Goal: Transaction & Acquisition: Purchase product/service

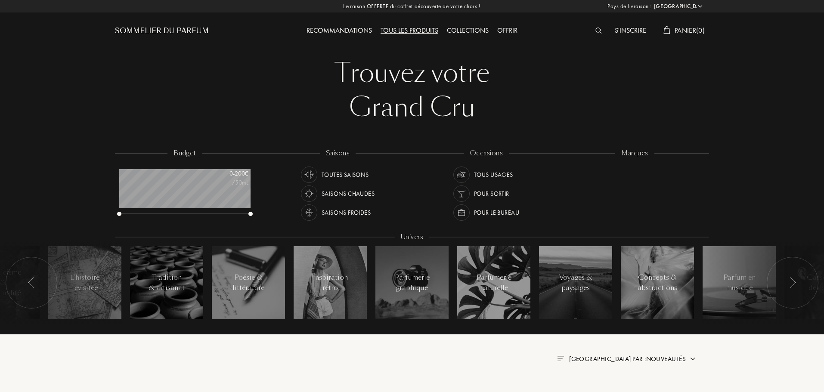
select select "FR"
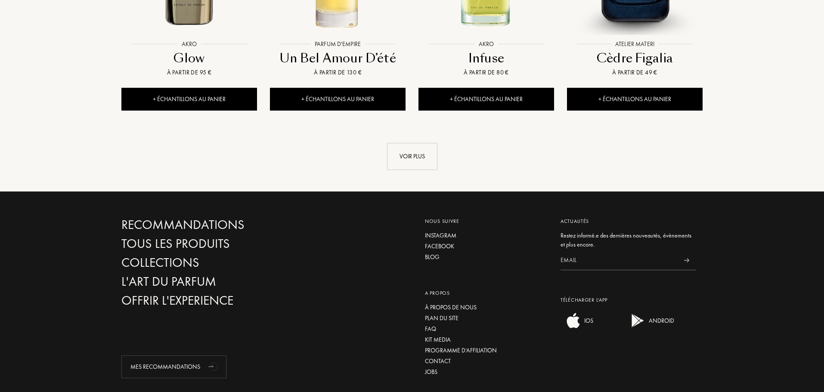
scroll to position [990, 0]
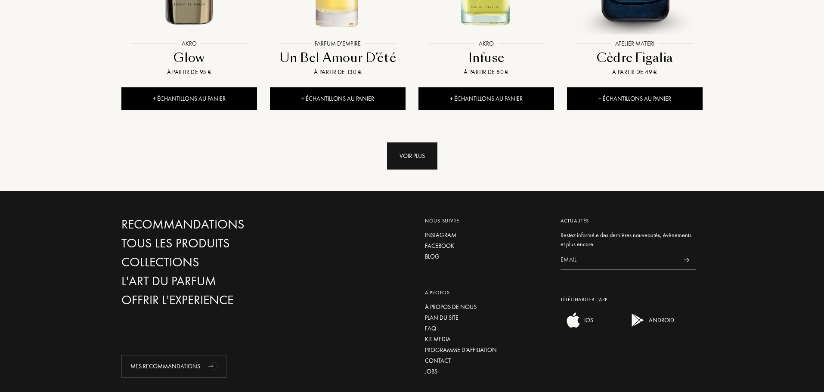
click at [401, 142] on div "Voir plus" at bounding box center [412, 155] width 50 height 27
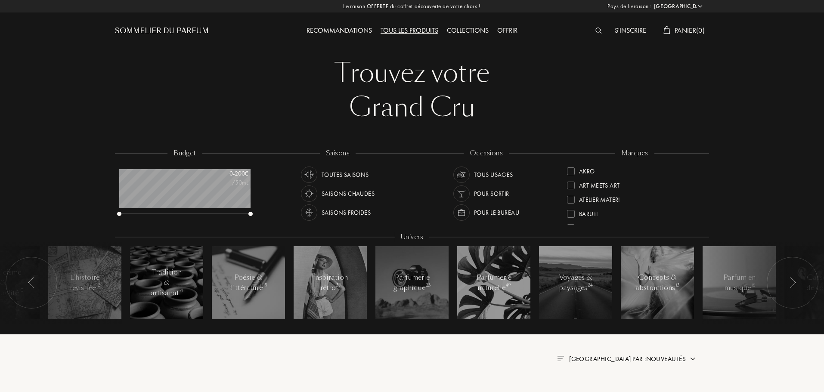
select select "FR"
drag, startPoint x: 249, startPoint y: 212, endPoint x: 185, endPoint y: 212, distance: 64.5
click at [185, 212] on div at bounding box center [186, 214] width 4 height 4
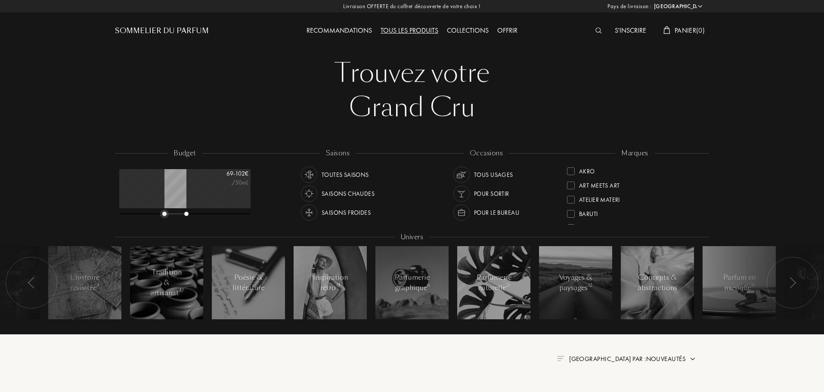
drag, startPoint x: 121, startPoint y: 213, endPoint x: 163, endPoint y: 215, distance: 41.4
click at [163, 215] on div at bounding box center [164, 214] width 4 height 4
drag, startPoint x: 184, startPoint y: 213, endPoint x: 189, endPoint y: 213, distance: 4.7
click at [189, 213] on div at bounding box center [184, 214] width 131 height 6
drag, startPoint x: 181, startPoint y: 213, endPoint x: 216, endPoint y: 215, distance: 34.9
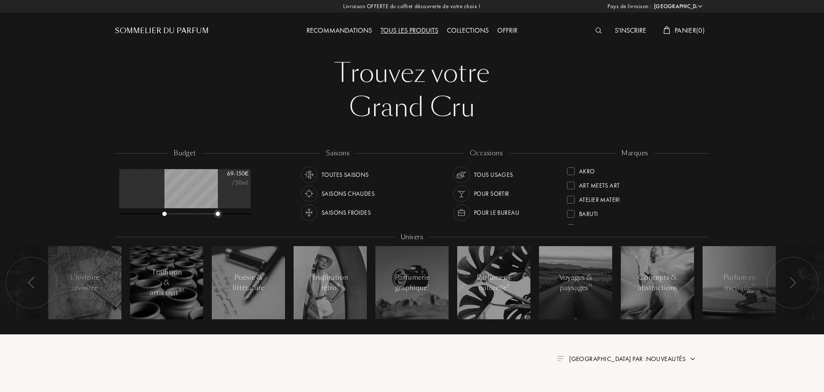
click at [216, 215] on div at bounding box center [218, 214] width 4 height 4
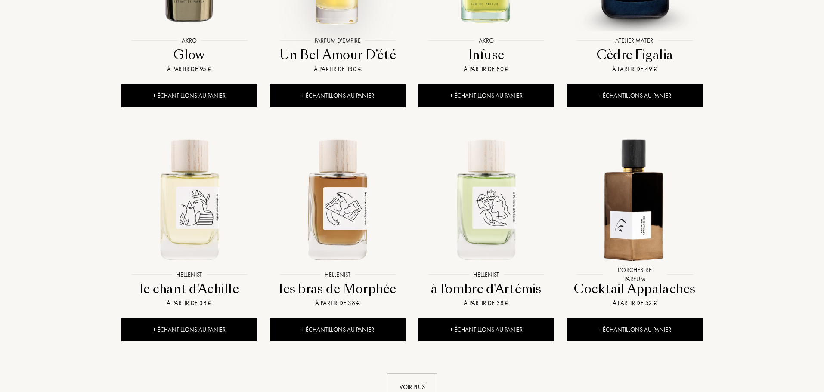
scroll to position [731, 0]
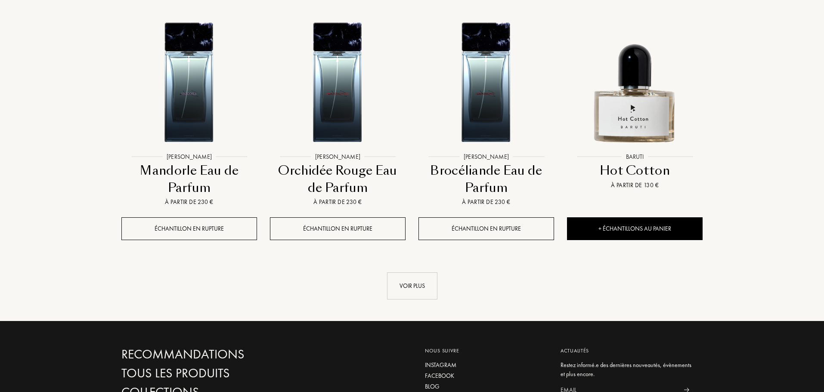
scroll to position [1721, 0]
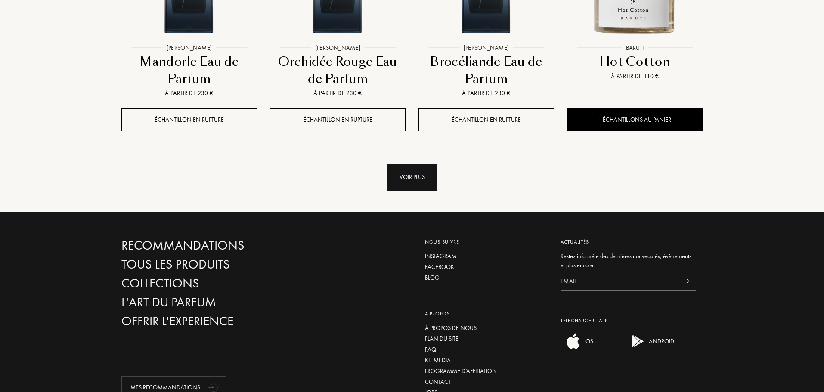
click at [420, 164] on div "Voir plus" at bounding box center [412, 177] width 50 height 27
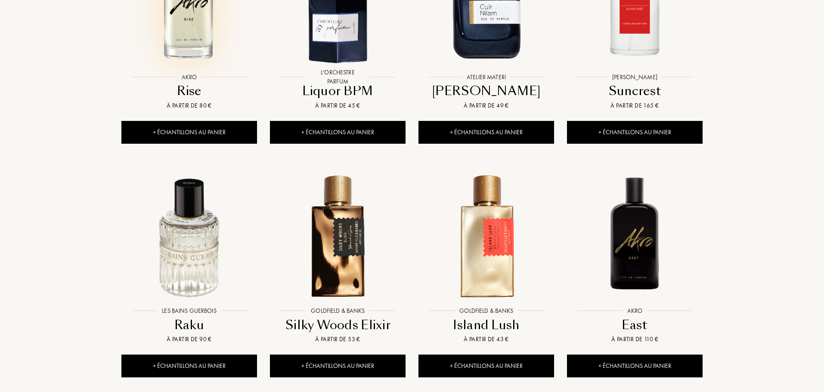
scroll to position [2194, 0]
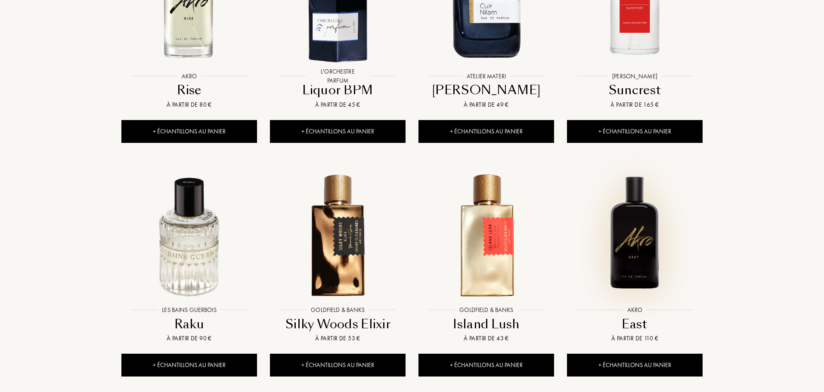
click at [632, 228] on img at bounding box center [635, 234] width 134 height 134
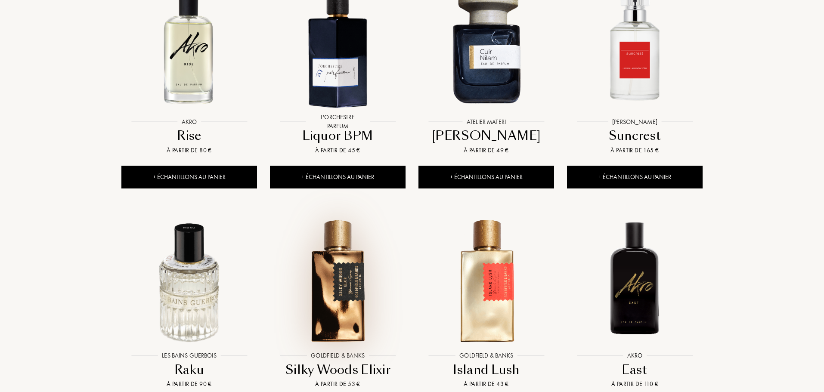
scroll to position [2065, 0]
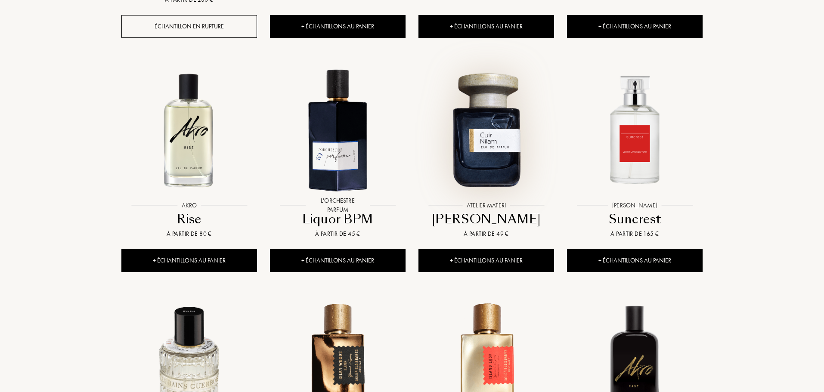
click at [467, 115] on img at bounding box center [486, 129] width 134 height 134
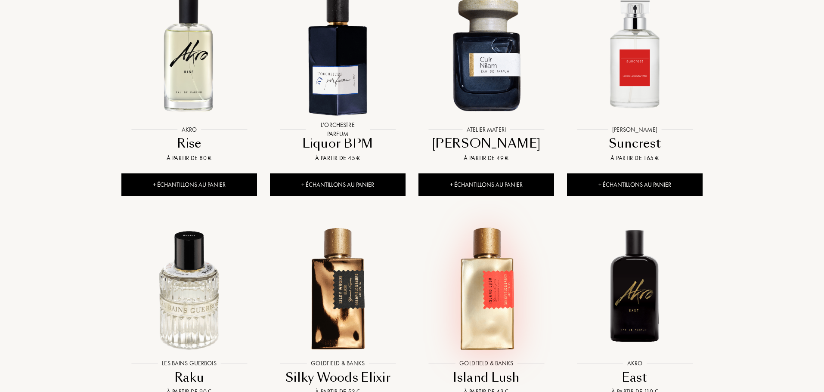
scroll to position [2237, 0]
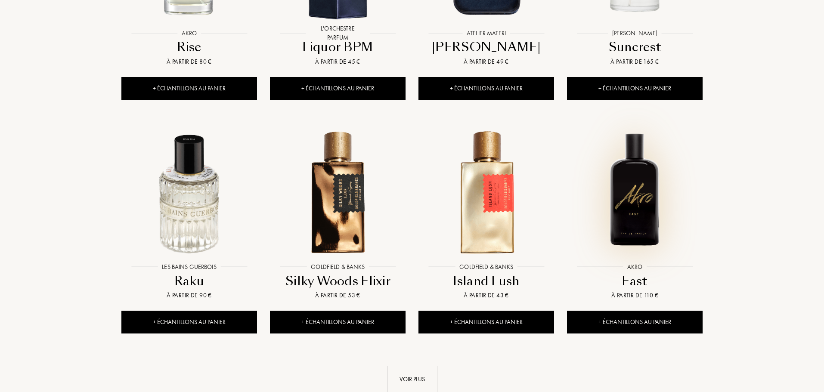
click at [640, 211] on img at bounding box center [635, 191] width 134 height 134
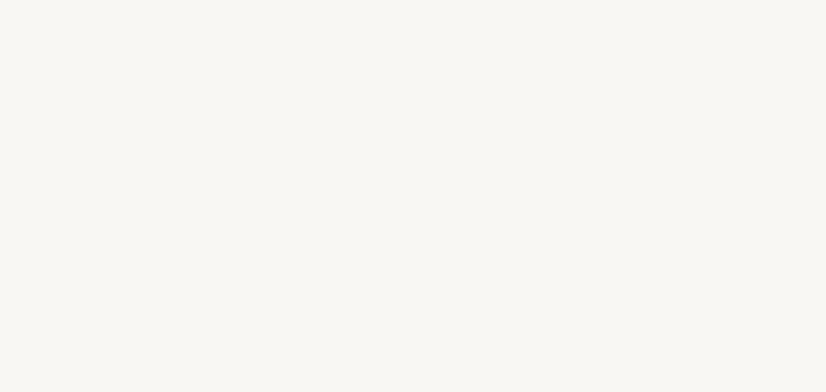
select select "FR"
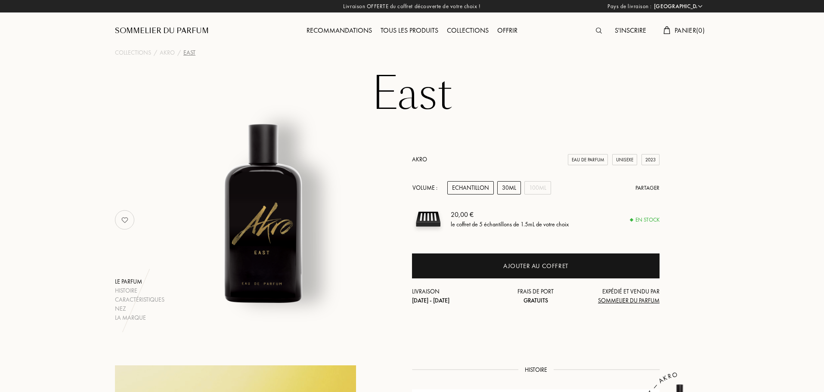
click at [504, 190] on div "30mL" at bounding box center [509, 187] width 24 height 13
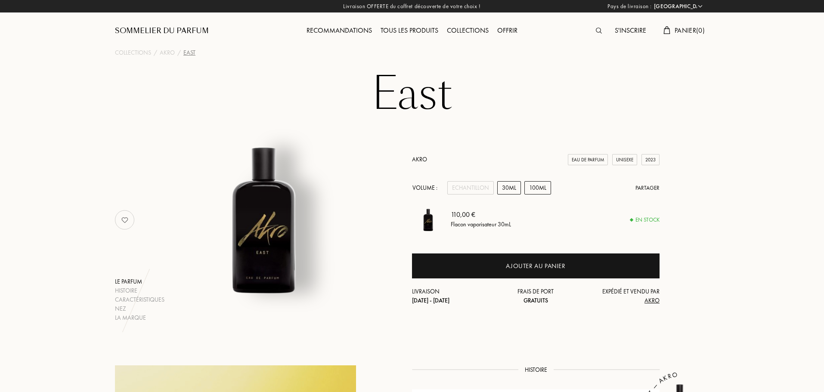
click at [531, 189] on div "100mL" at bounding box center [537, 187] width 27 height 13
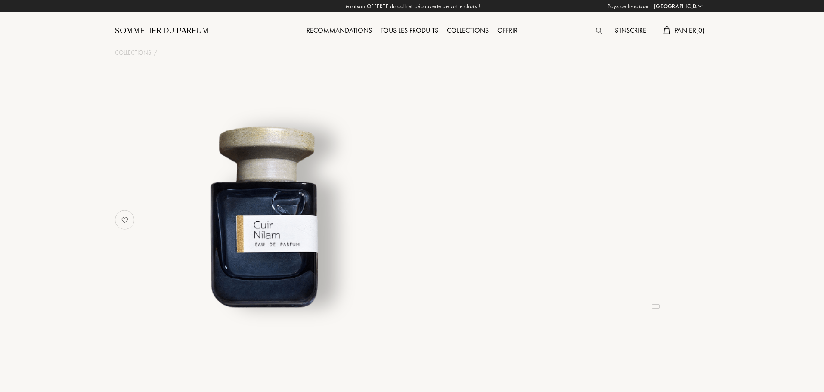
select select "FR"
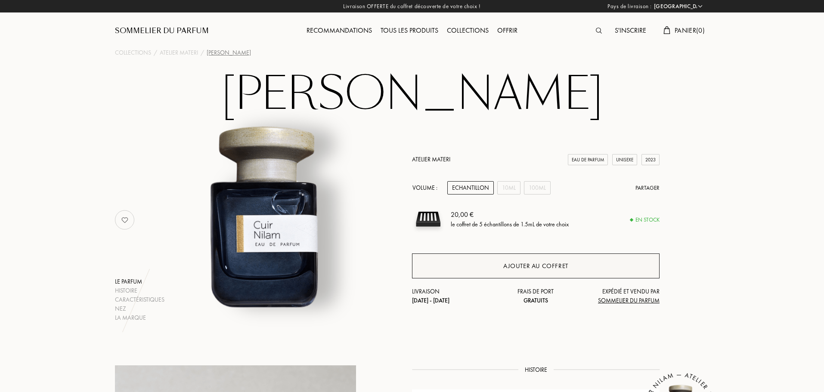
click at [499, 263] on div "Ajouter au coffret" at bounding box center [535, 265] width 247 height 25
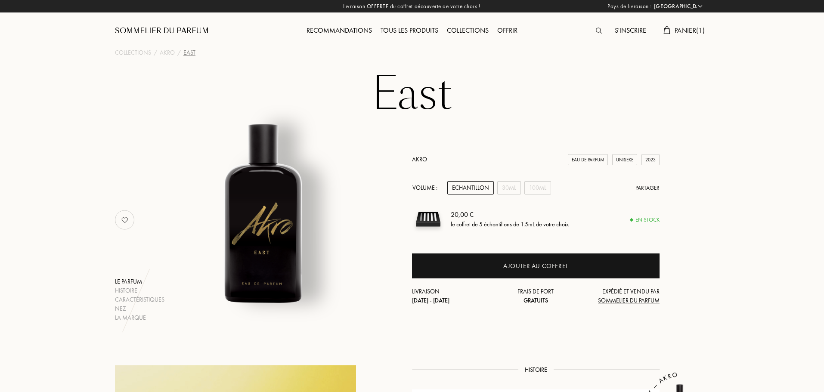
select select "FR"
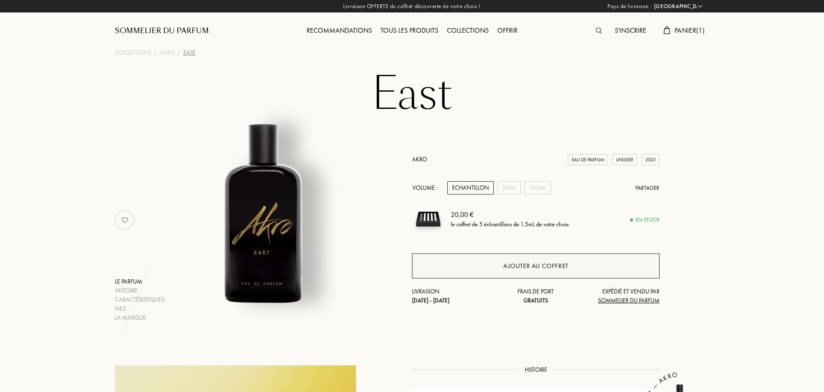
click at [518, 268] on div "Ajouter au coffret" at bounding box center [535, 266] width 65 height 10
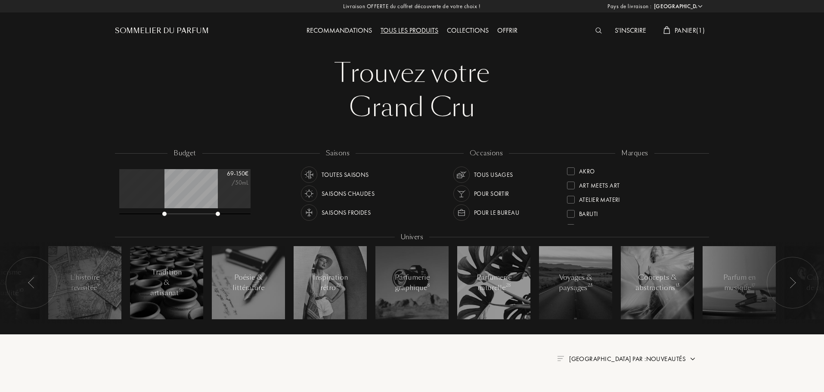
select select "FR"
click at [595, 29] on img at bounding box center [598, 31] width 6 height 6
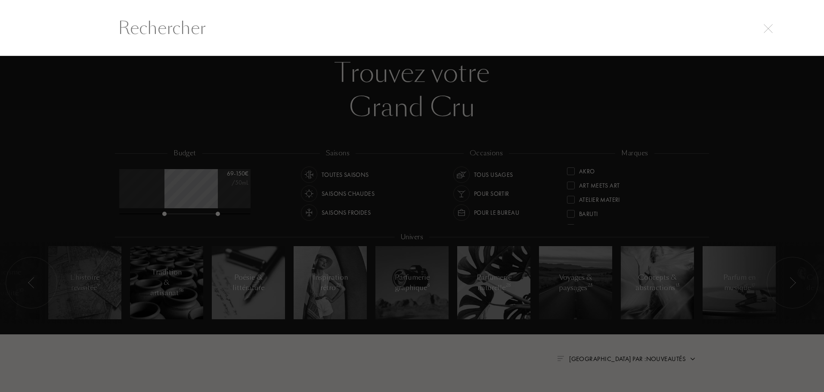
scroll to position [0, 0]
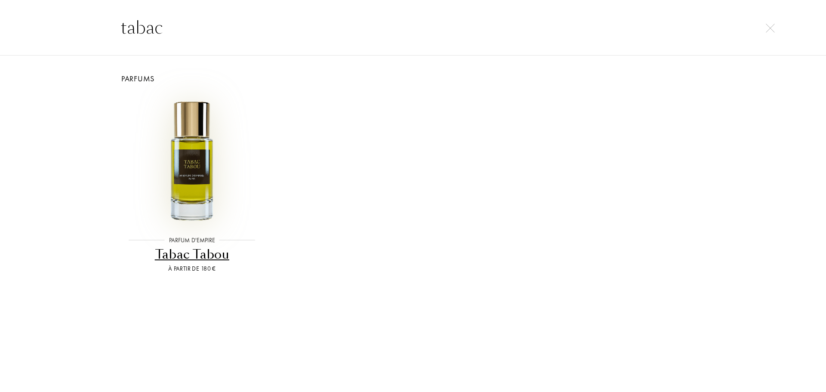
type input "tabac"
click at [185, 176] on img at bounding box center [192, 160] width 133 height 133
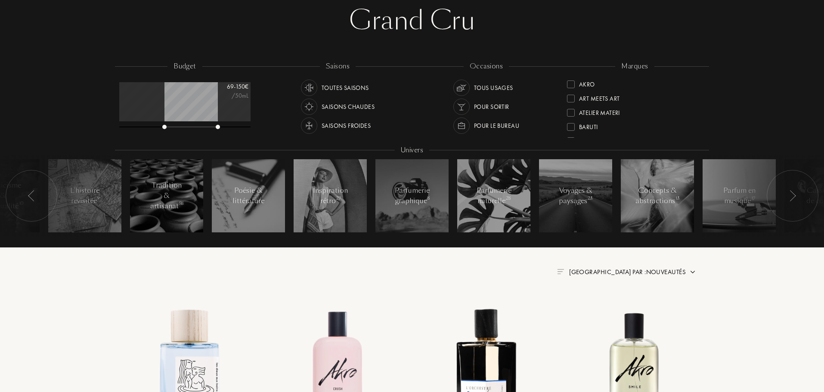
scroll to position [86, 0]
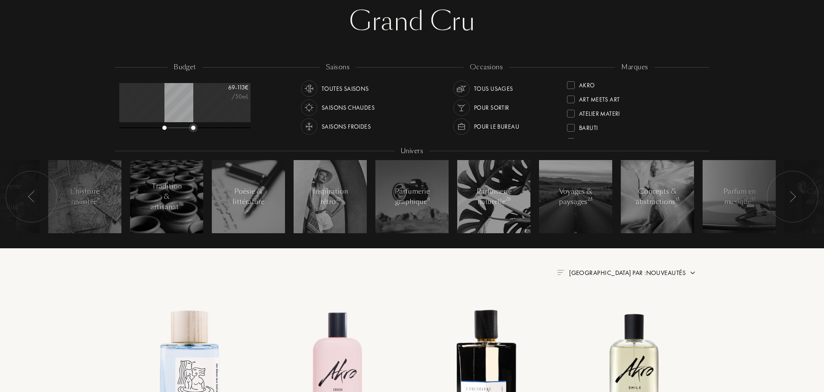
drag, startPoint x: 217, startPoint y: 128, endPoint x: 192, endPoint y: 125, distance: 25.1
click at [192, 125] on div "69 - 113 € /50mL" at bounding box center [184, 107] width 131 height 48
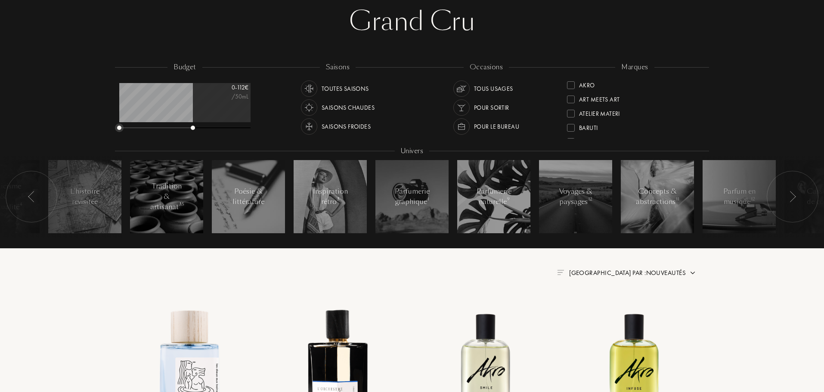
drag, startPoint x: 163, startPoint y: 127, endPoint x: 112, endPoint y: 123, distance: 50.5
click at [112, 123] on div "budget 0 - 112 € /50mL saisons Toutes saisons Saisons chaudes Saisons froides o…" at bounding box center [412, 154] width 826 height 188
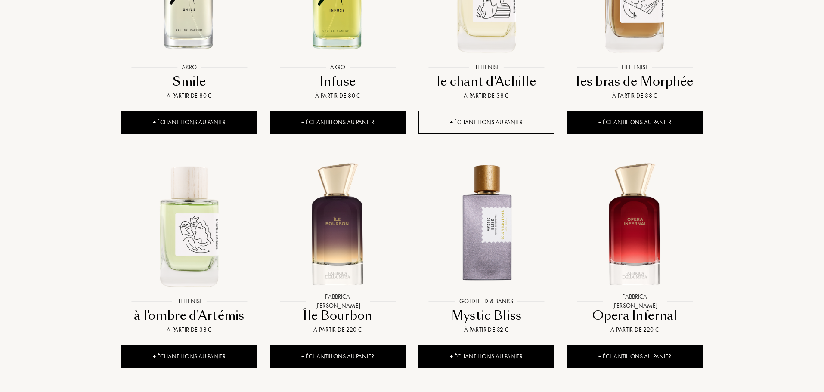
scroll to position [861, 0]
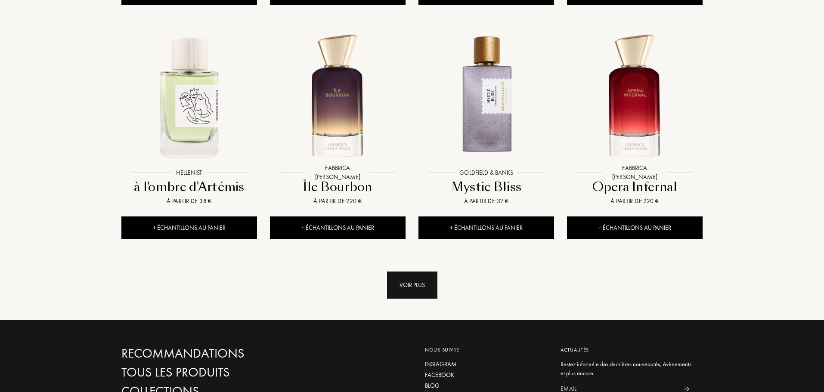
click at [397, 271] on div "Voir plus" at bounding box center [412, 284] width 50 height 27
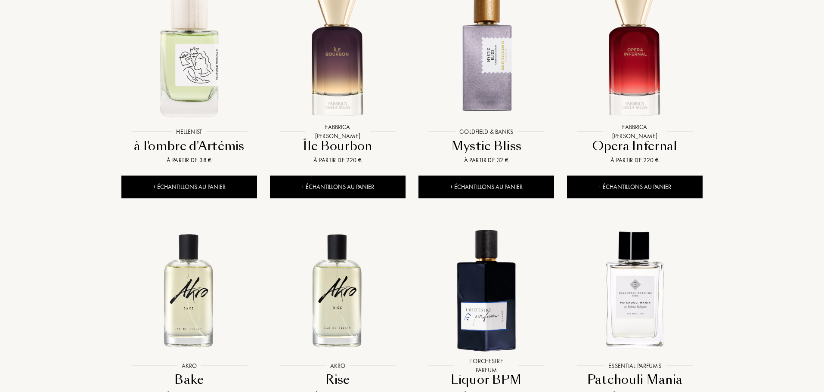
scroll to position [947, 0]
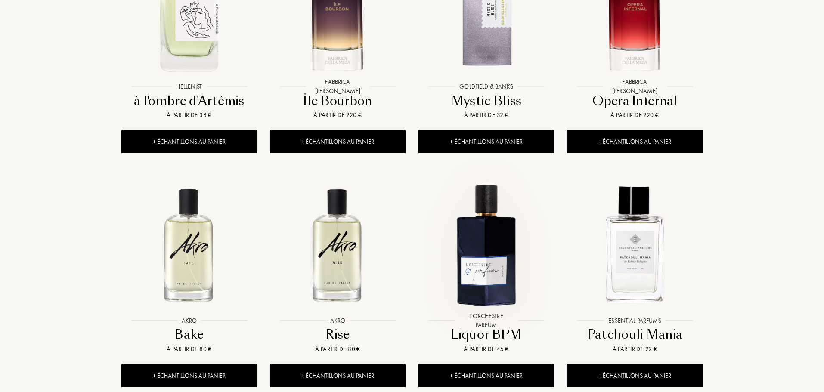
click at [483, 253] on img at bounding box center [486, 245] width 134 height 134
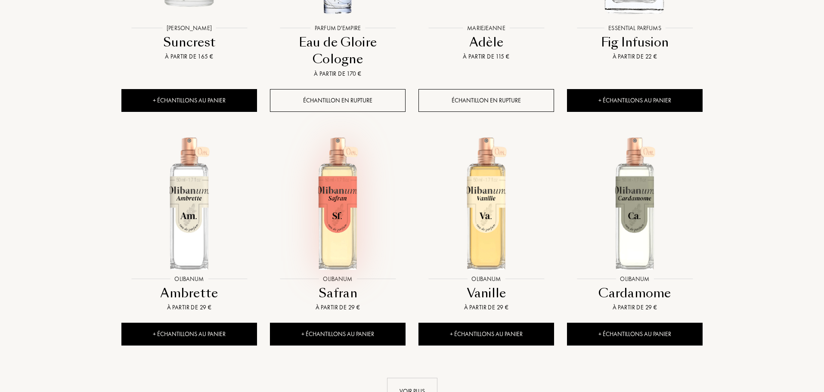
scroll to position [1506, 0]
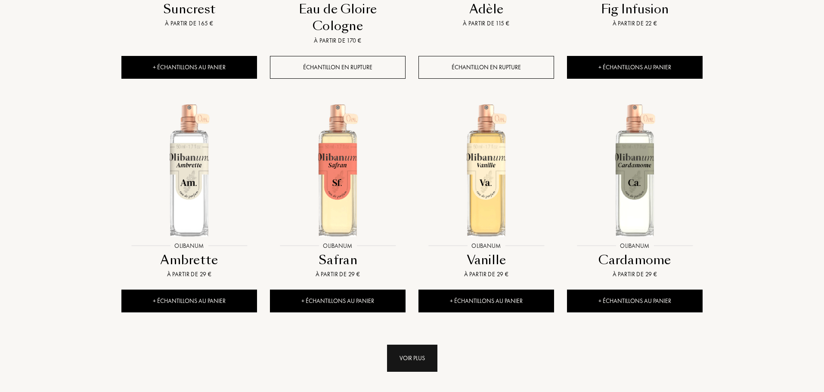
click at [395, 345] on div "Voir plus" at bounding box center [412, 358] width 50 height 27
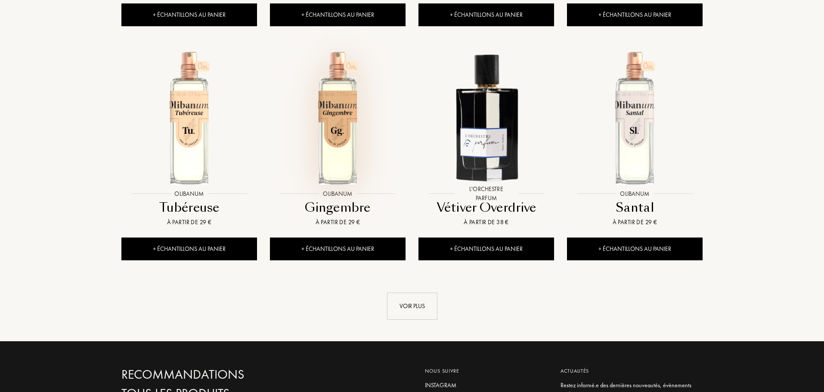
scroll to position [2323, 0]
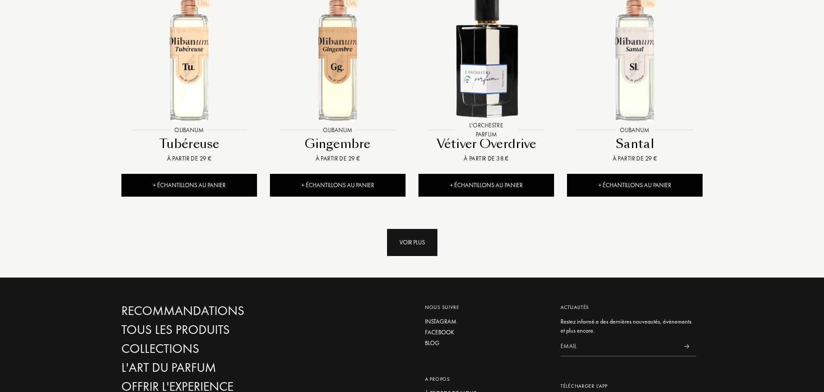
click at [398, 229] on div "Voir plus" at bounding box center [412, 242] width 50 height 27
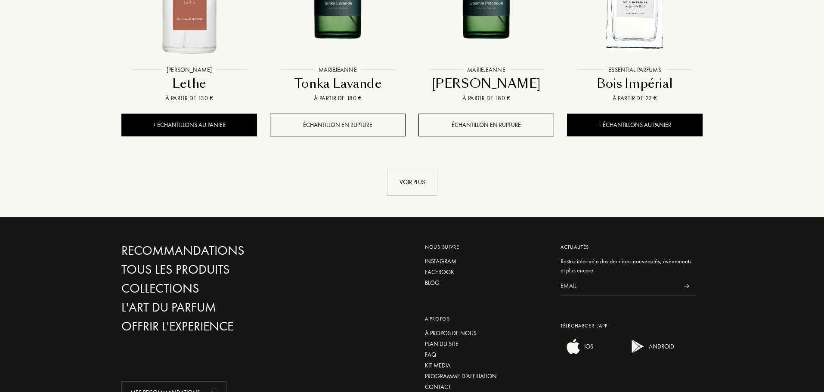
scroll to position [3098, 0]
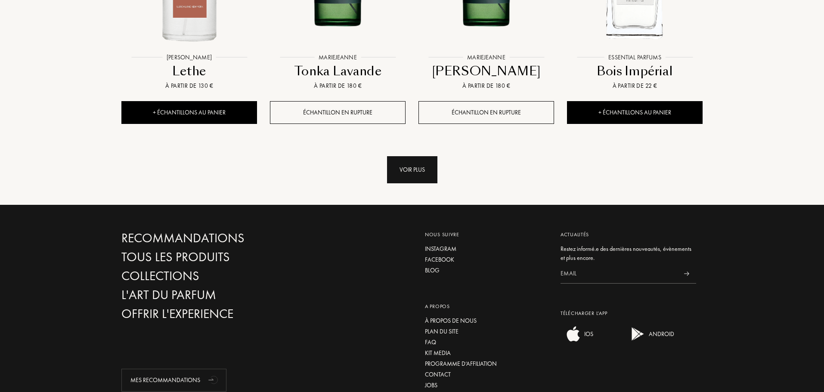
click at [428, 156] on div "Voir plus" at bounding box center [412, 169] width 50 height 27
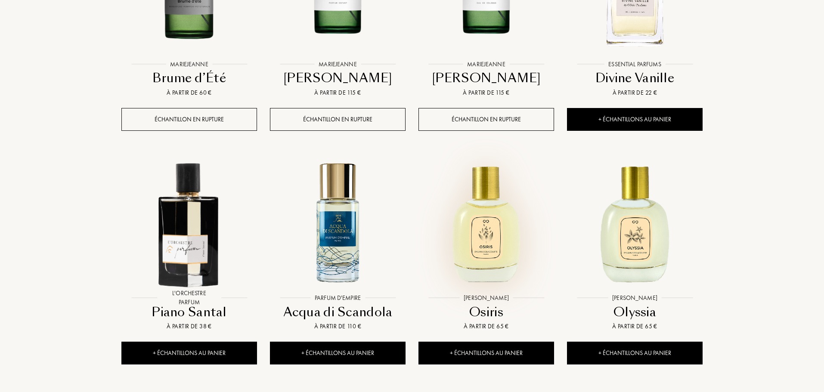
scroll to position [3571, 0]
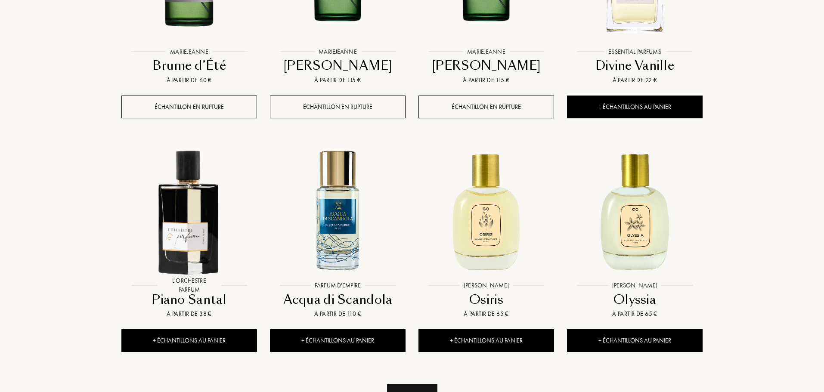
click at [409, 384] on div "Voir plus" at bounding box center [412, 397] width 50 height 27
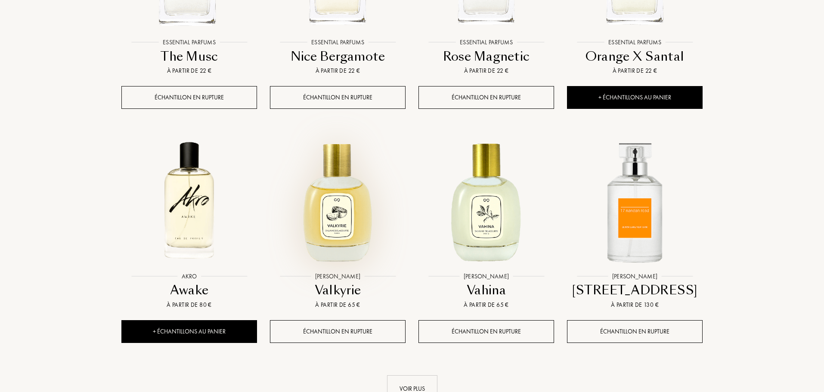
scroll to position [4303, 0]
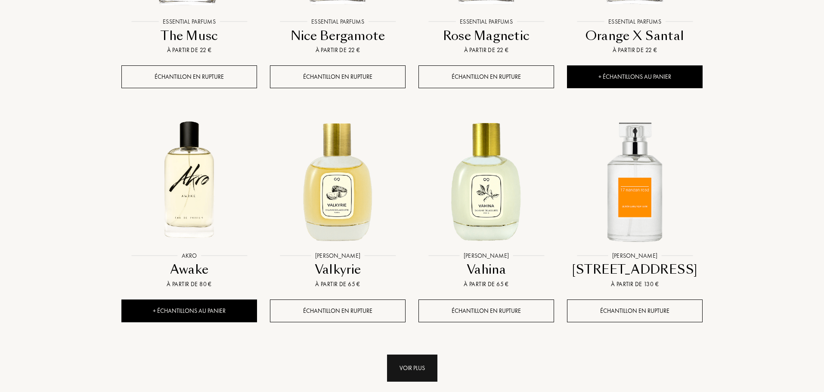
click at [415, 355] on div "Voir plus" at bounding box center [412, 368] width 50 height 27
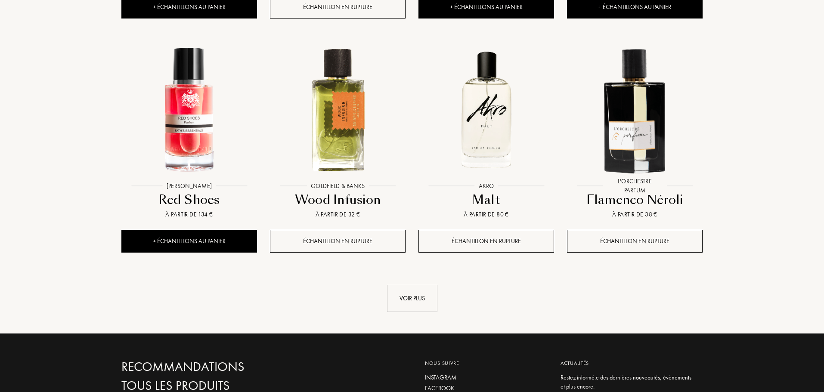
scroll to position [5077, 0]
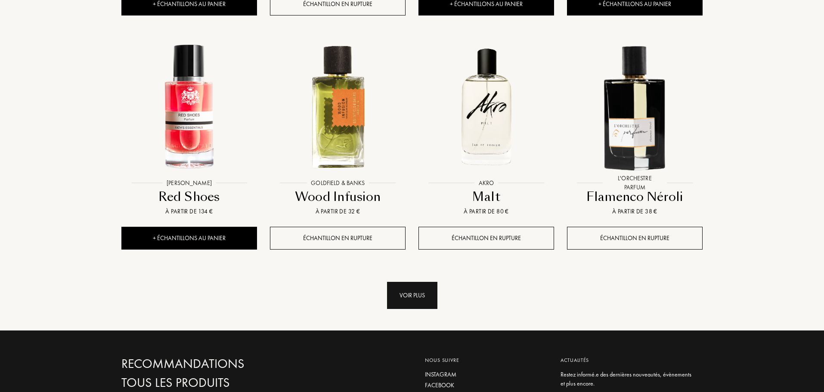
click at [435, 282] on div "Voir plus" at bounding box center [412, 295] width 50 height 27
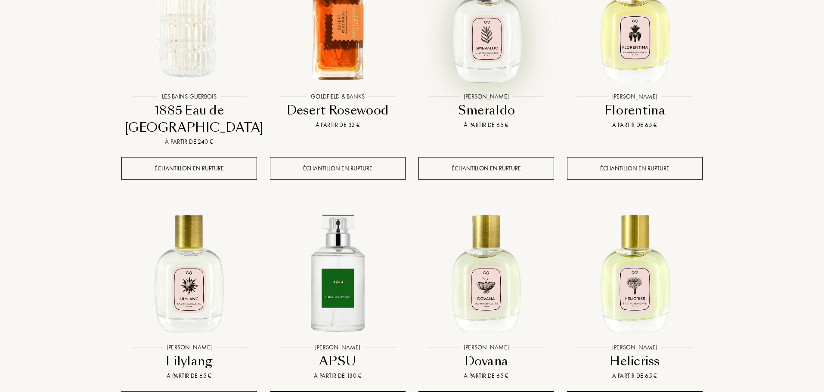
scroll to position [5679, 0]
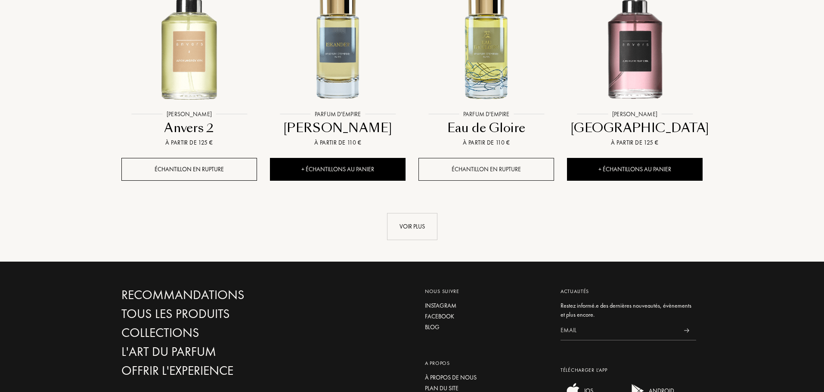
scroll to position [6540, 0]
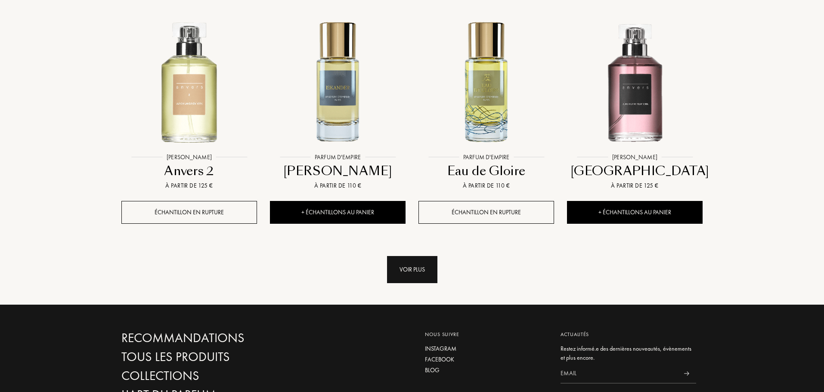
click at [412, 256] on div "Voir plus" at bounding box center [412, 269] width 50 height 27
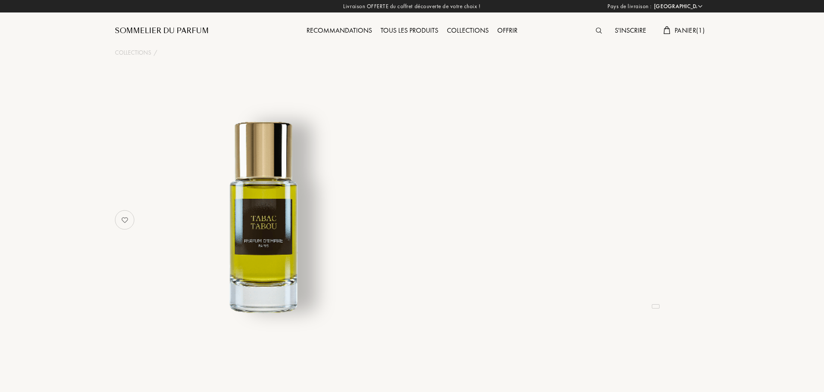
select select "FR"
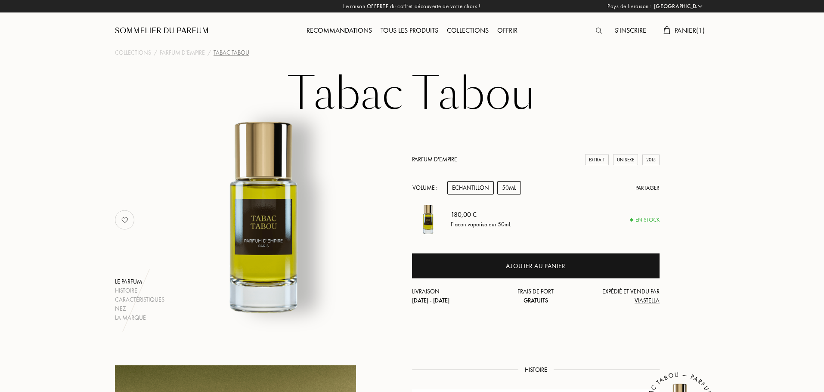
click at [477, 191] on div "Echantillon" at bounding box center [470, 187] width 46 height 13
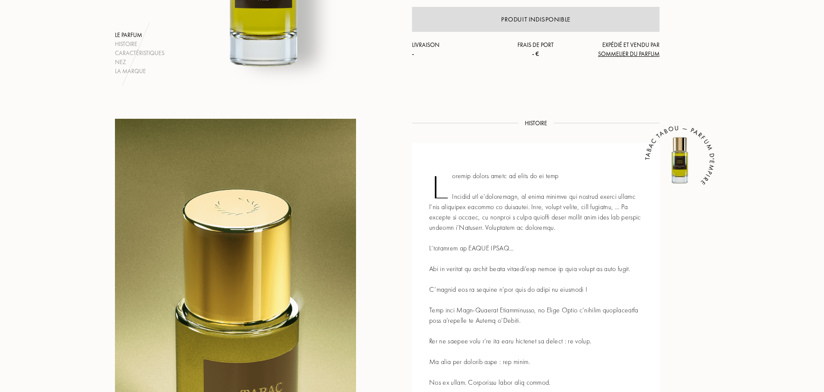
scroll to position [258, 0]
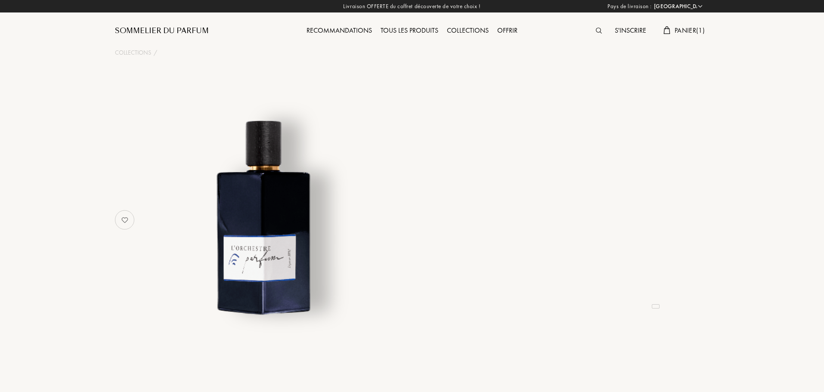
select select "FR"
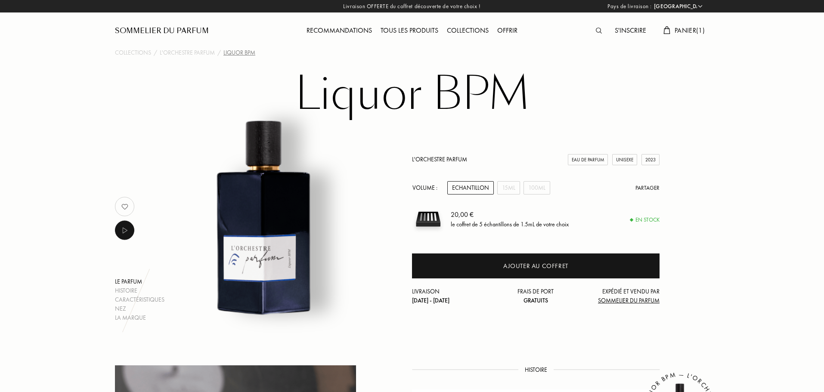
scroll to position [43, 0]
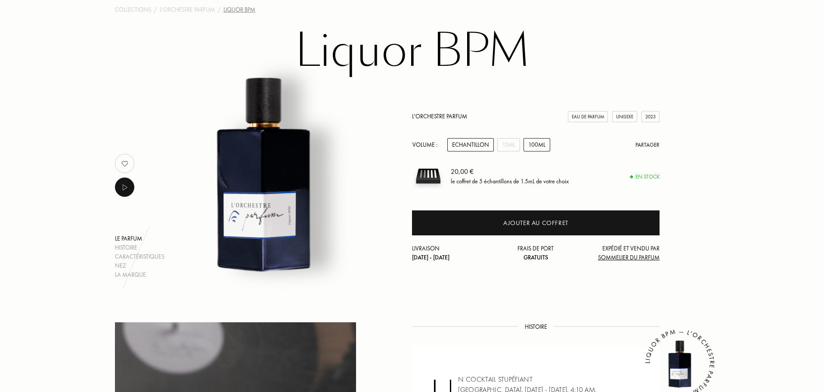
click at [529, 145] on div "100mL" at bounding box center [536, 144] width 27 height 13
click at [503, 142] on div "15mL" at bounding box center [508, 144] width 23 height 13
click at [464, 148] on div "Echantillon" at bounding box center [470, 144] width 46 height 13
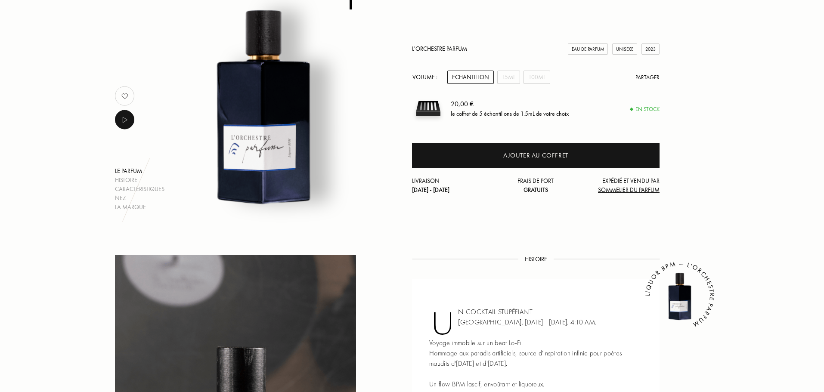
scroll to position [172, 0]
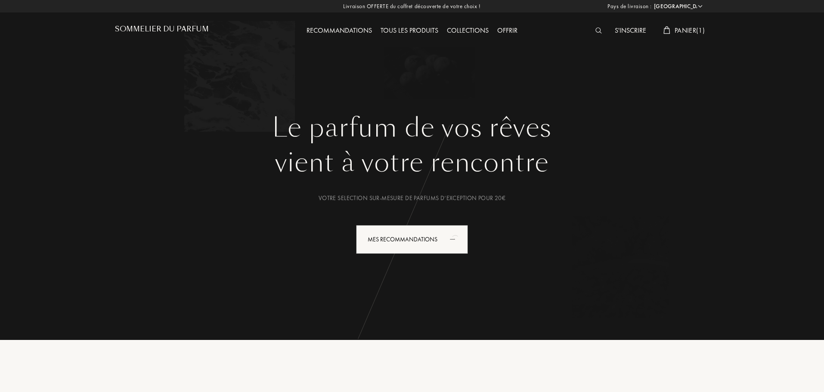
select select "FR"
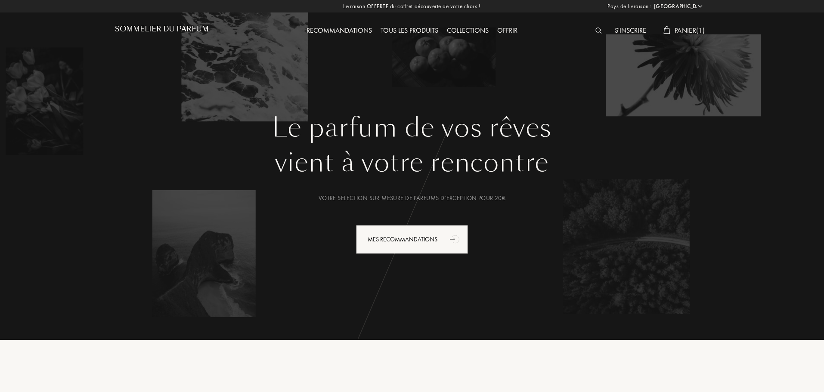
click at [674, 28] on span "Panier ( 1 )" at bounding box center [689, 30] width 30 height 9
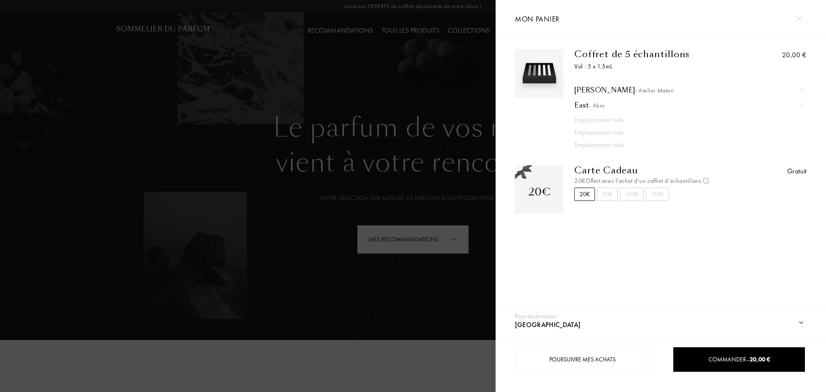
click at [339, 83] on div at bounding box center [248, 196] width 496 height 392
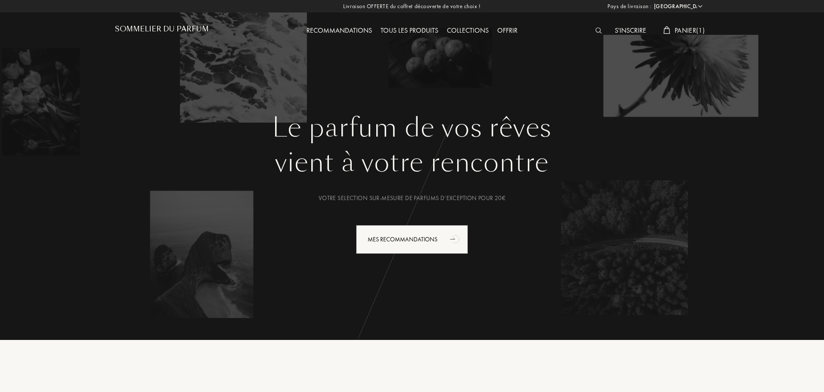
click at [599, 28] on img at bounding box center [598, 31] width 6 height 6
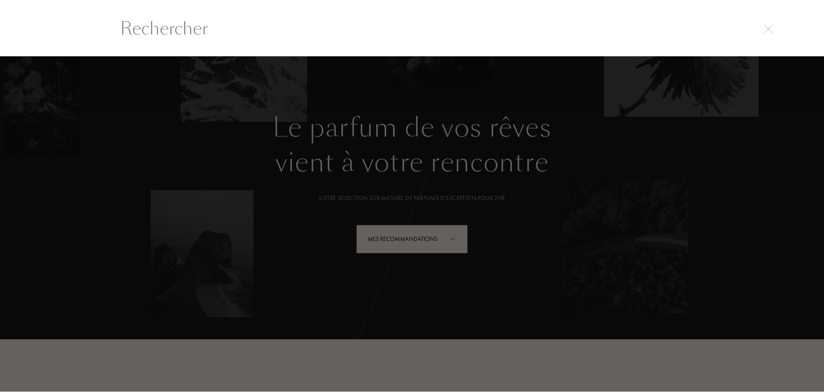
scroll to position [0, 0]
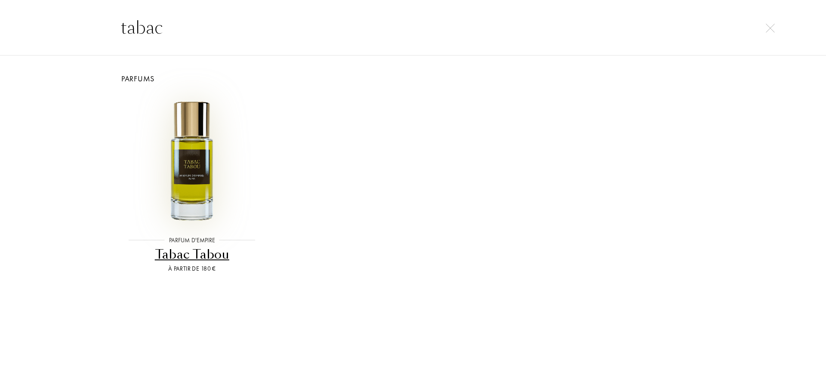
type input "tabac"
click at [187, 176] on img at bounding box center [192, 160] width 133 height 133
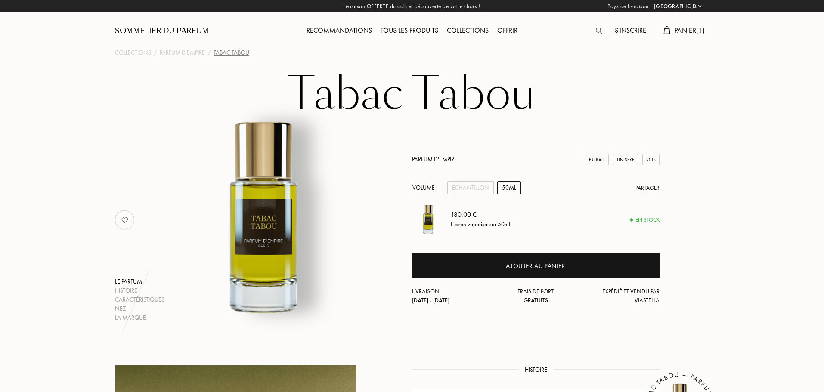
select select "FR"
click at [507, 186] on div "50mL" at bounding box center [509, 187] width 24 height 13
click at [484, 185] on div "Echantillon" at bounding box center [470, 187] width 46 height 13
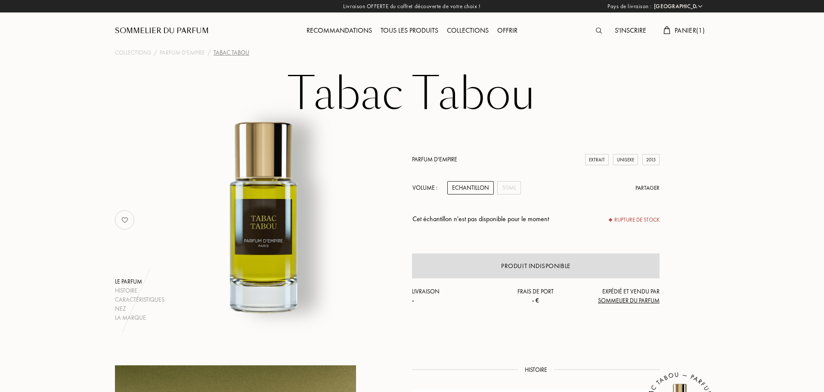
click at [413, 29] on div "Tous les produits" at bounding box center [409, 30] width 66 height 11
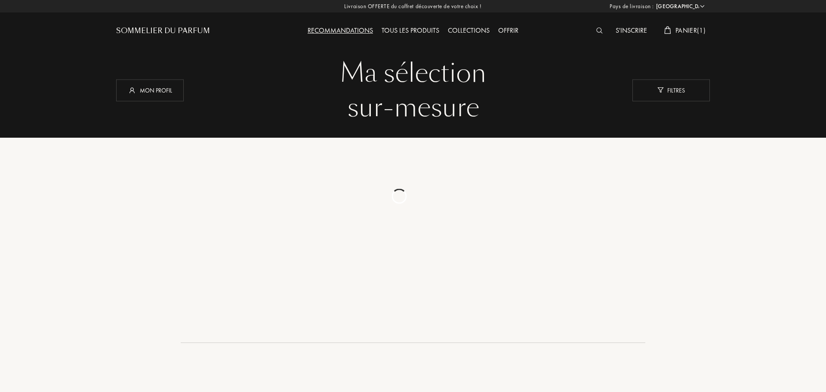
select select "FR"
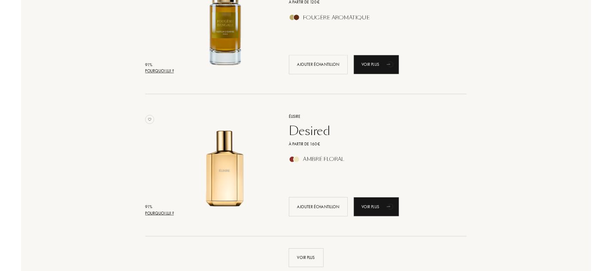
scroll to position [1807, 0]
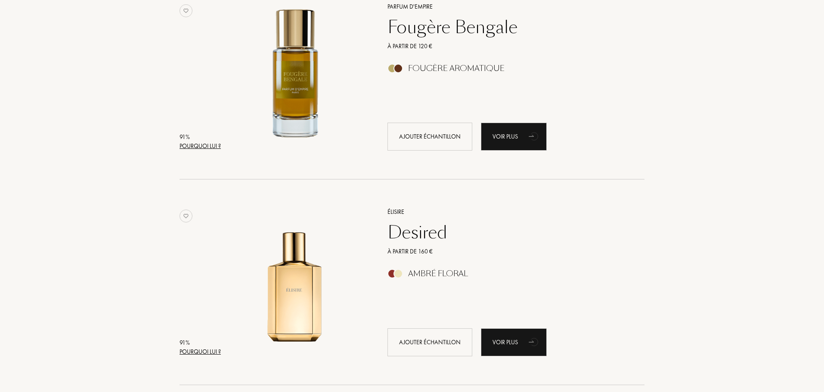
click at [407, 32] on div "Fougère Bengale" at bounding box center [506, 27] width 251 height 21
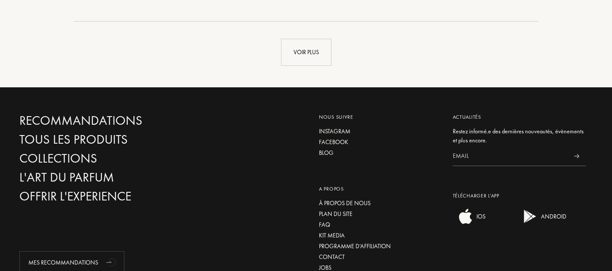
scroll to position [2022, 0]
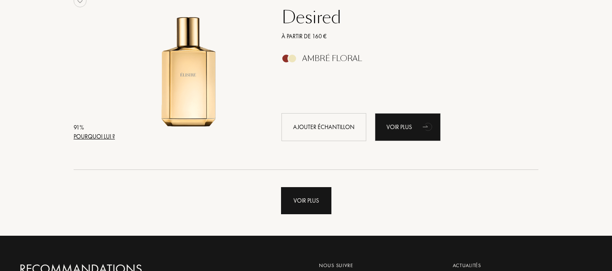
click at [316, 197] on div "Voir plus" at bounding box center [306, 200] width 50 height 27
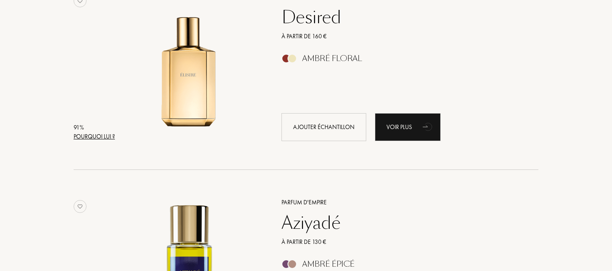
scroll to position [2065, 0]
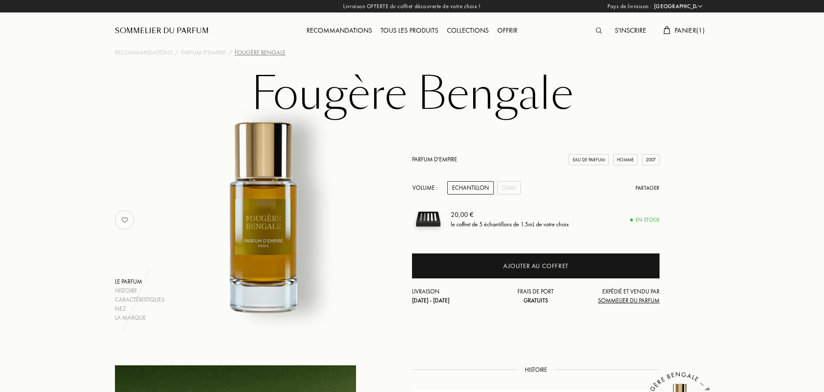
select select "FR"
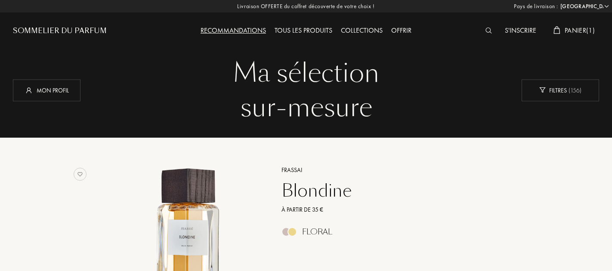
select select "FR"
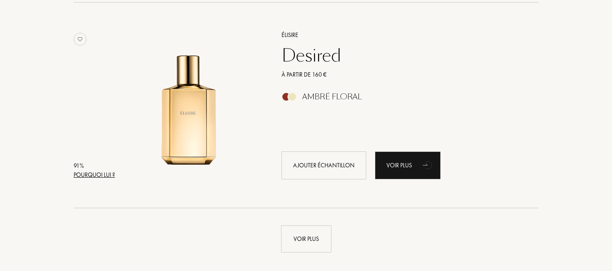
scroll to position [2065, 0]
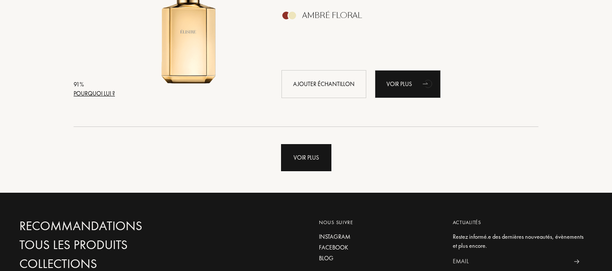
click at [294, 162] on div "Voir plus" at bounding box center [306, 157] width 50 height 27
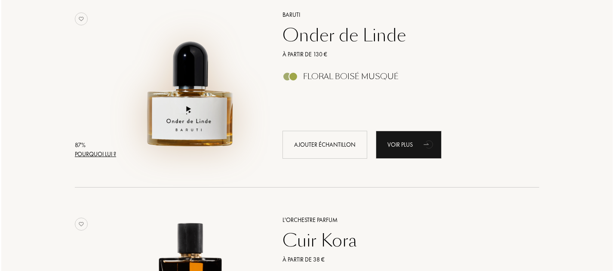
scroll to position [3442, 0]
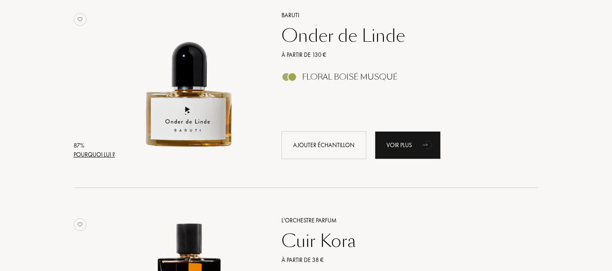
click at [99, 154] on div "Pourquoi lui ?" at bounding box center [94, 154] width 41 height 9
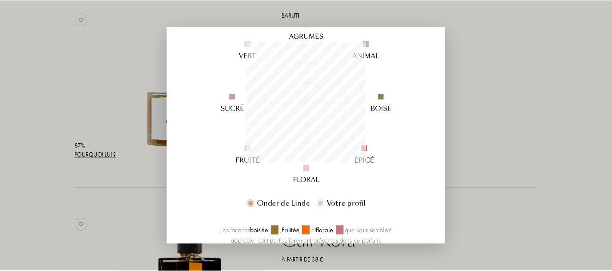
scroll to position [129, 0]
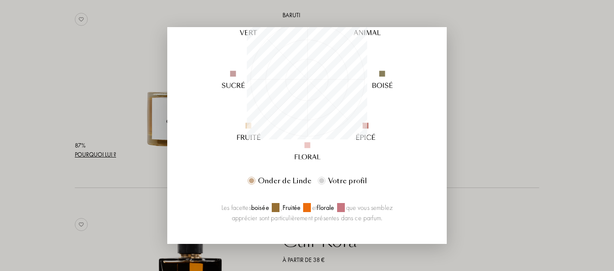
click at [479, 92] on div at bounding box center [307, 135] width 614 height 271
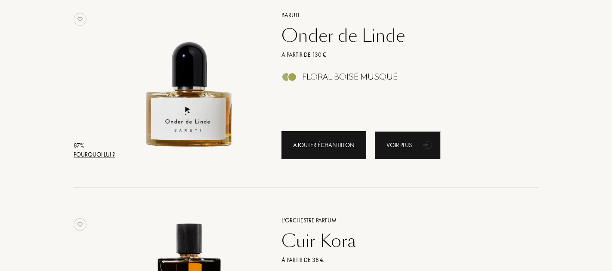
click at [329, 143] on div "Ajouter échantillon" at bounding box center [323, 145] width 85 height 28
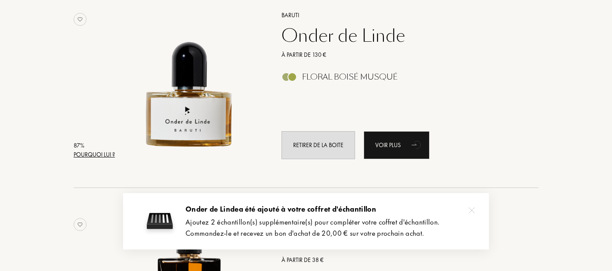
click at [476, 212] on div at bounding box center [471, 210] width 17 height 17
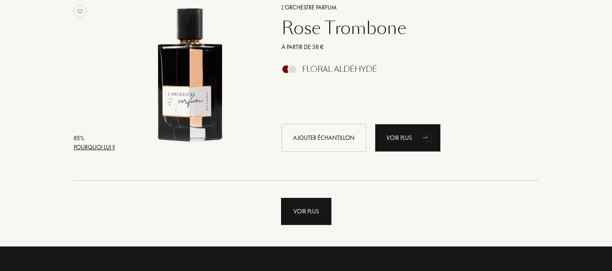
scroll to position [4088, 0]
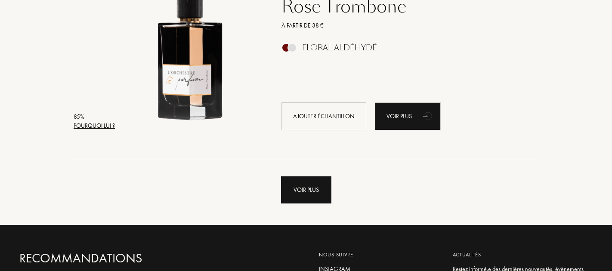
click at [293, 189] on div "Voir plus" at bounding box center [306, 189] width 50 height 27
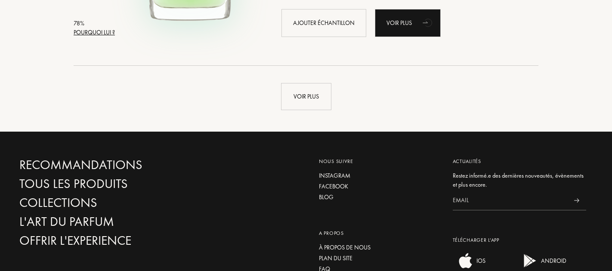
scroll to position [6239, 0]
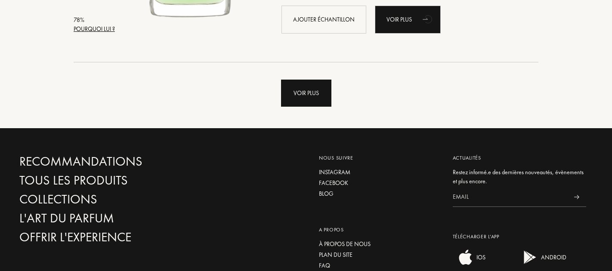
click at [301, 90] on div "Voir plus" at bounding box center [306, 93] width 50 height 27
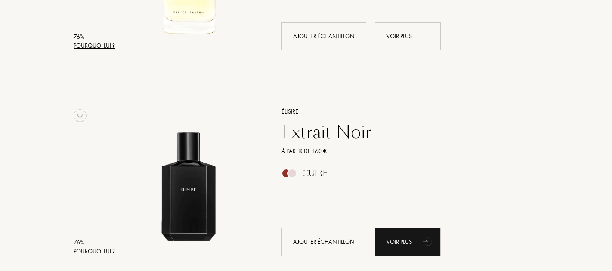
scroll to position [7271, 0]
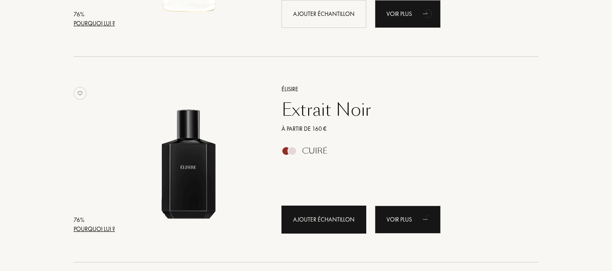
click at [345, 219] on div "Ajouter échantillon" at bounding box center [323, 220] width 85 height 28
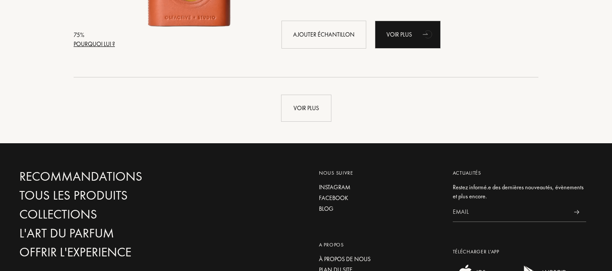
scroll to position [8304, 0]
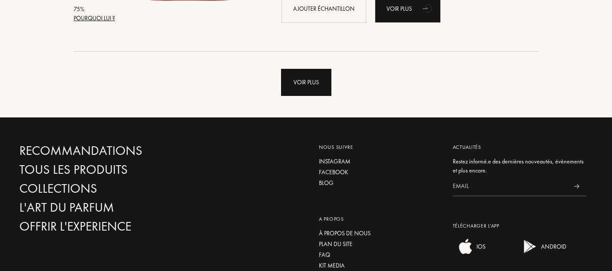
click at [314, 87] on div "Voir plus" at bounding box center [306, 82] width 50 height 27
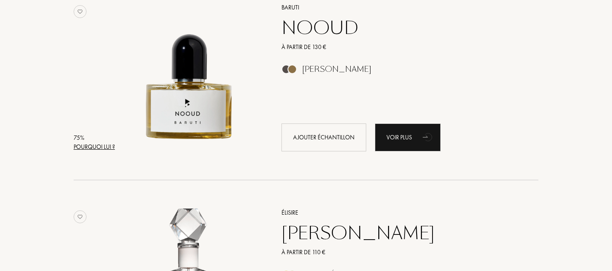
scroll to position [9982, 0]
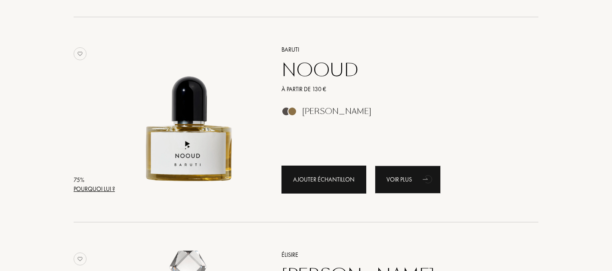
click at [332, 178] on div "Ajouter échantillon" at bounding box center [323, 180] width 85 height 28
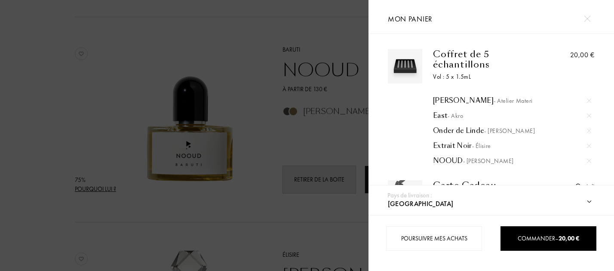
click at [587, 14] on div at bounding box center [587, 18] width 15 height 15
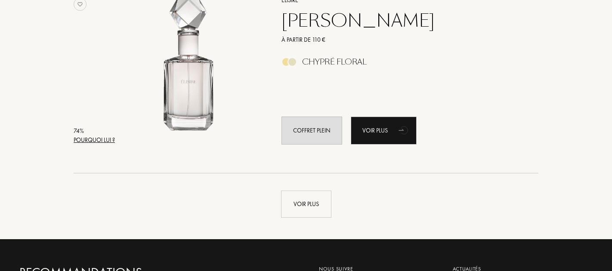
scroll to position [10240, 0]
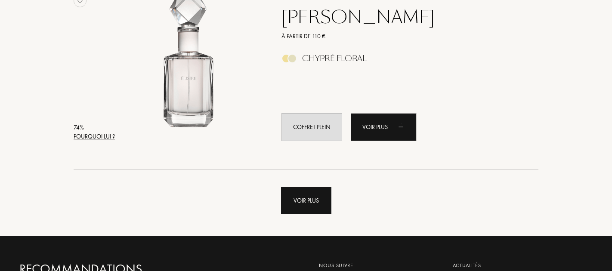
click at [304, 204] on div "Voir plus" at bounding box center [306, 200] width 50 height 27
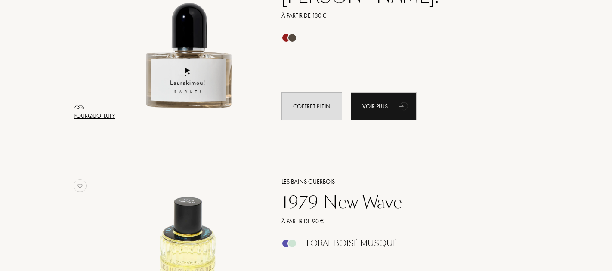
scroll to position [11918, 0]
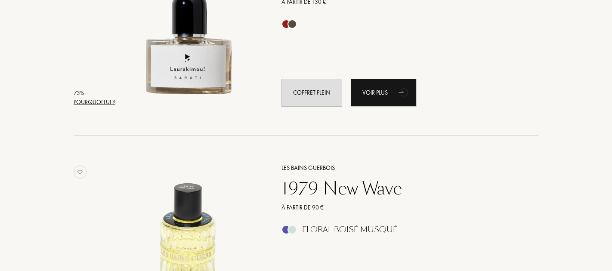
click at [450, 136] on div "73 % Pourquoi lui ? Les Bains Guerbois 1979 New Wave À partir de 90 € Floral Bo…" at bounding box center [306, 239] width 586 height 206
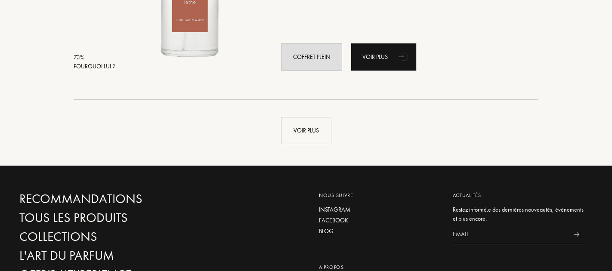
scroll to position [12392, 0]
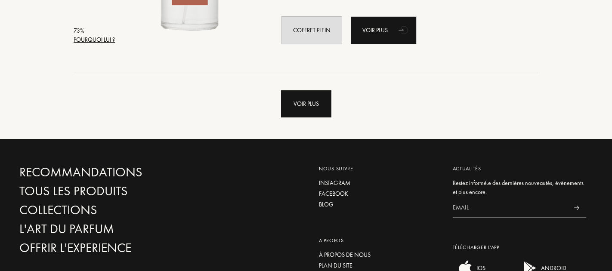
click at [306, 101] on div "Voir plus" at bounding box center [306, 103] width 50 height 27
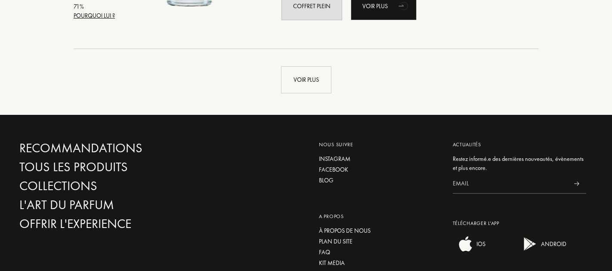
scroll to position [14500, 0]
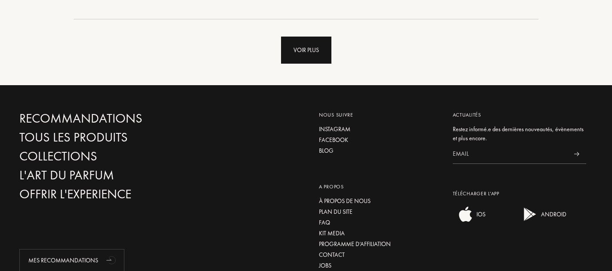
click at [312, 51] on div "Voir plus" at bounding box center [306, 50] width 50 height 27
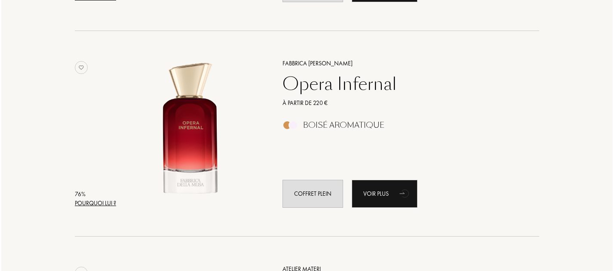
scroll to position [0, 0]
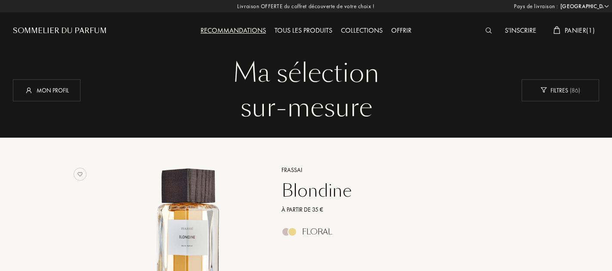
click at [487, 28] on img at bounding box center [488, 31] width 6 height 6
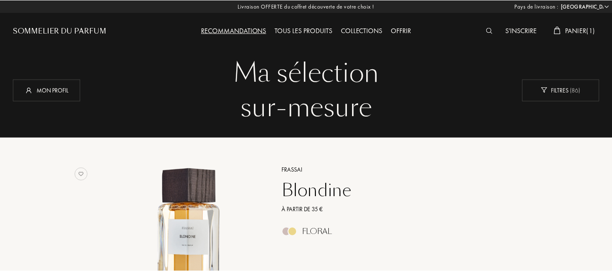
scroll to position [0, 0]
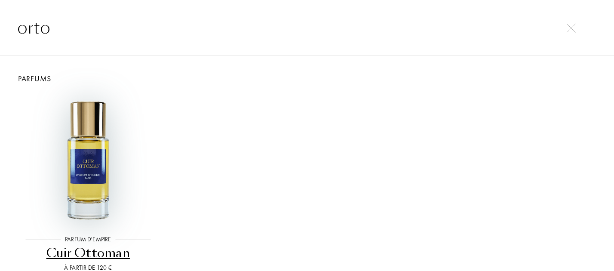
type input "orto"
click at [87, 187] on img at bounding box center [88, 160] width 132 height 132
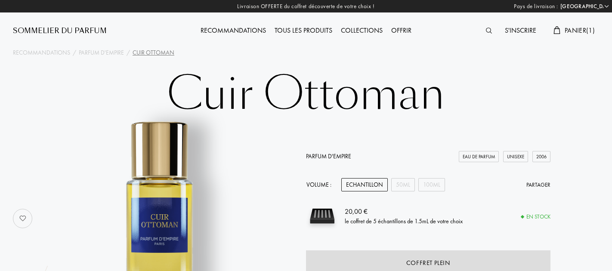
select select "FR"
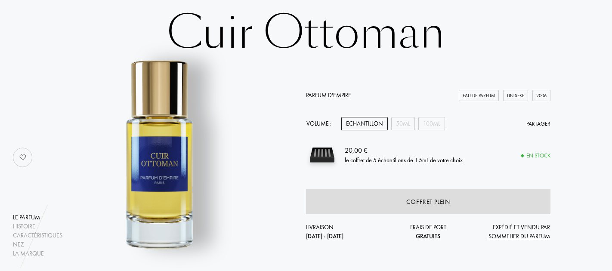
scroll to position [86, 0]
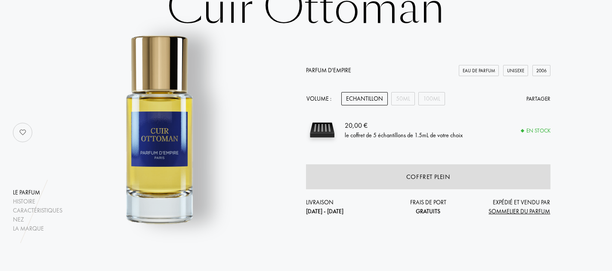
click at [366, 101] on div "Echantillon" at bounding box center [364, 98] width 46 height 13
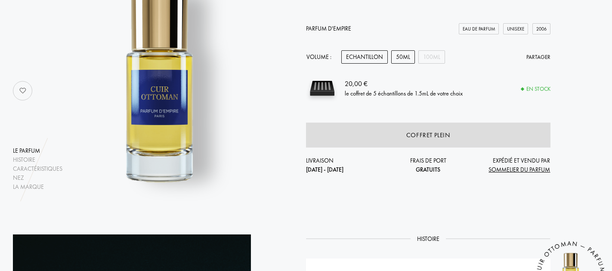
scroll to position [129, 0]
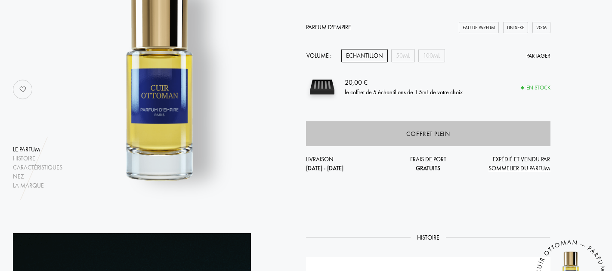
click at [396, 136] on div "Coffret plein" at bounding box center [428, 133] width 244 height 25
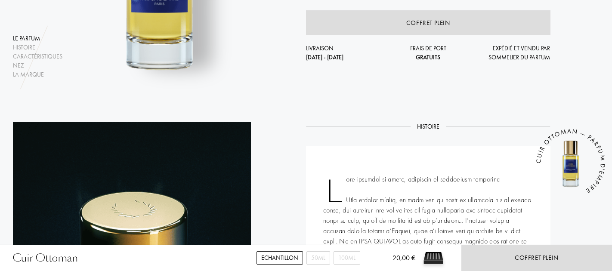
scroll to position [258, 0]
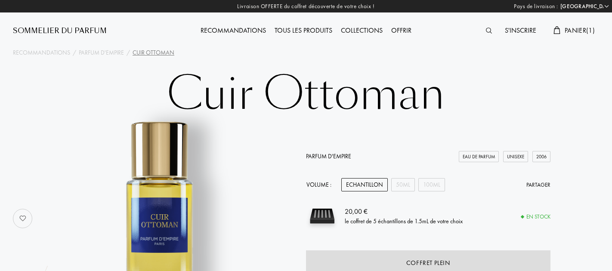
select select "FR"
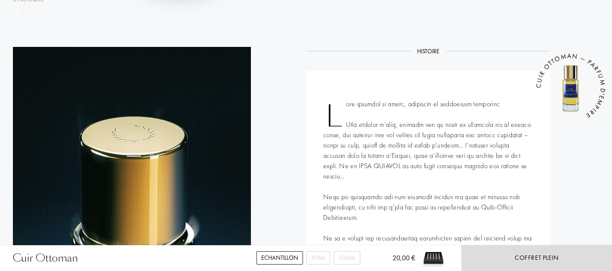
scroll to position [300, 0]
